Goal: Transaction & Acquisition: Download file/media

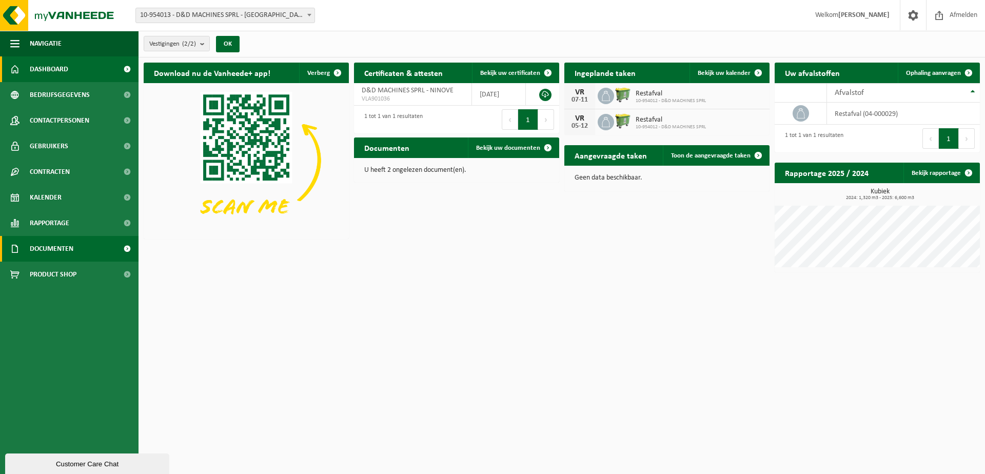
click at [77, 256] on link "Documenten" at bounding box center [69, 249] width 139 height 26
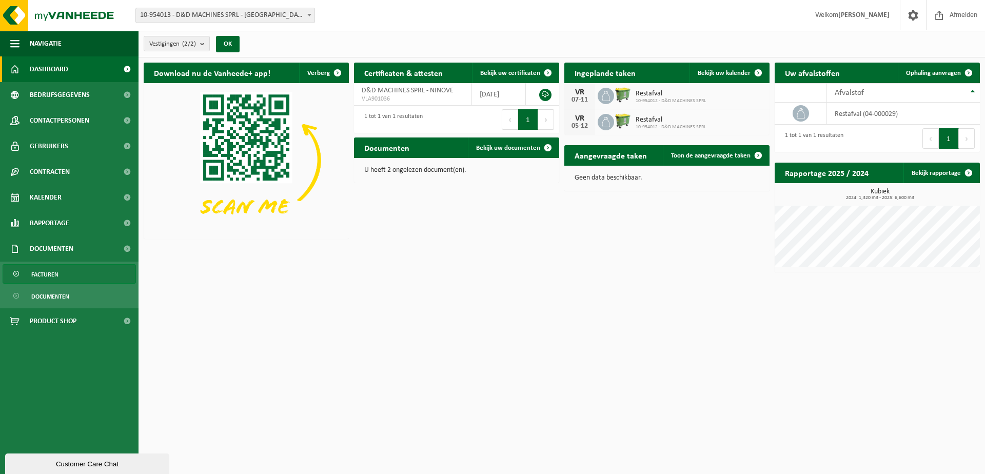
click at [47, 275] on span "Facturen" at bounding box center [44, 275] width 27 height 20
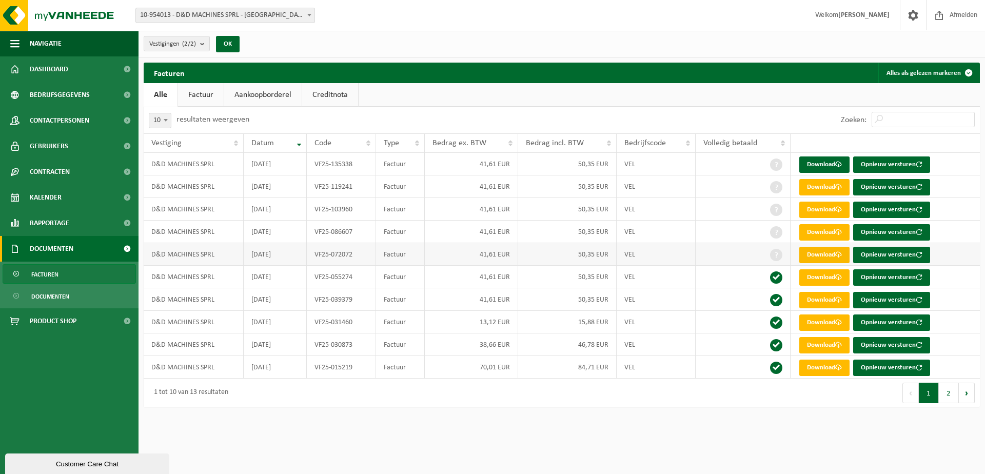
click at [827, 256] on link "Download" at bounding box center [825, 255] width 50 height 16
click at [832, 231] on link "Download" at bounding box center [825, 232] width 50 height 16
click at [835, 215] on link "Download" at bounding box center [825, 210] width 50 height 16
click at [824, 188] on link "Download" at bounding box center [825, 187] width 50 height 16
click at [825, 166] on link "Download" at bounding box center [825, 165] width 50 height 16
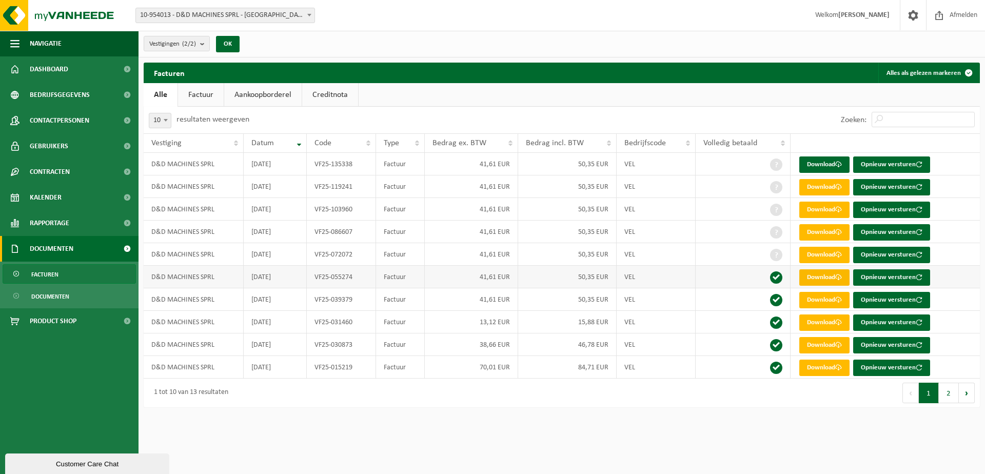
click at [817, 277] on link "Download" at bounding box center [825, 277] width 50 height 16
